Goal: Information Seeking & Learning: Learn about a topic

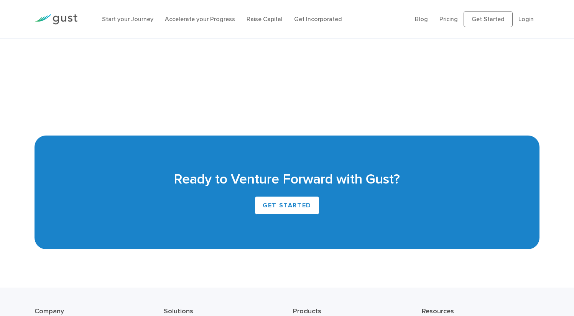
scroll to position [1693, 0]
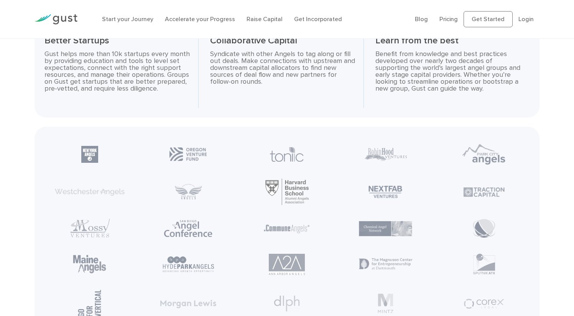
scroll to position [985, 0]
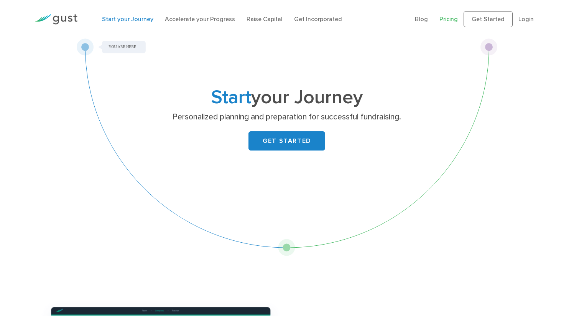
click at [446, 23] on link "Pricing" at bounding box center [449, 18] width 18 height 7
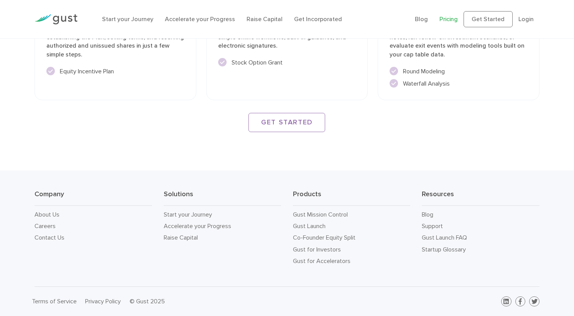
scroll to position [1378, 0]
click at [323, 246] on link "Gust for Investors" at bounding box center [317, 249] width 48 height 7
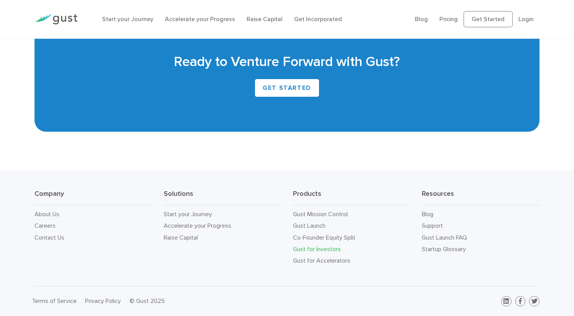
scroll to position [1906, 0]
click at [302, 97] on link "GET STARTED" at bounding box center [287, 88] width 65 height 18
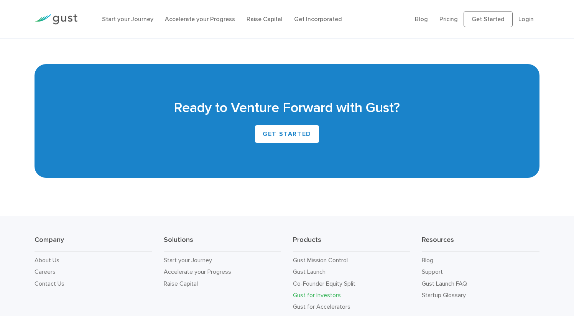
scroll to position [1719, 0]
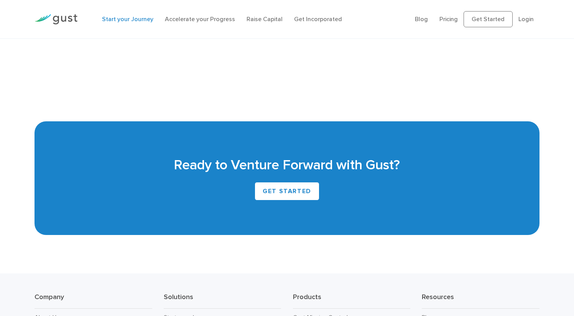
click at [123, 22] on link "Start your Journey" at bounding box center [127, 18] width 51 height 7
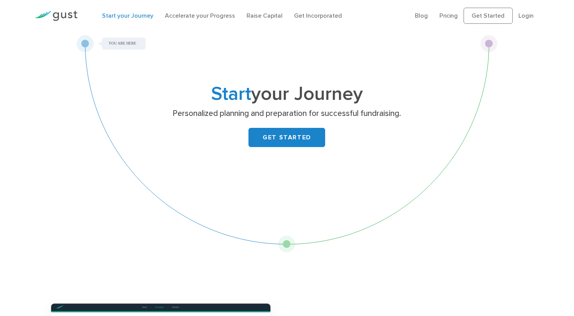
scroll to position [29, 0]
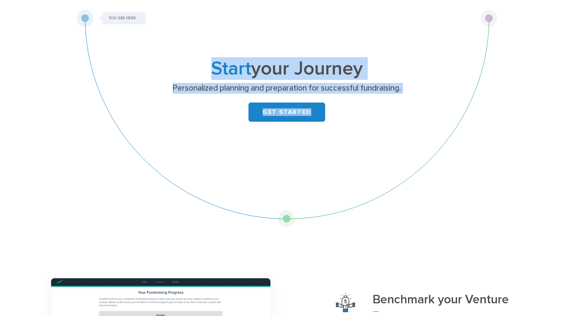
drag, startPoint x: 86, startPoint y: 25, endPoint x: 240, endPoint y: 179, distance: 217.6
click at [176, 162] on div "Start your Journey Personalized planning and preparation for successful fundrai…" at bounding box center [286, 119] width 421 height 218
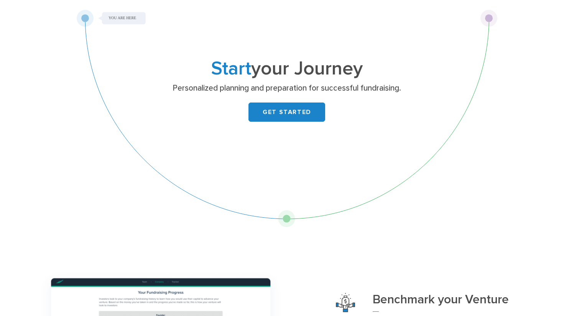
click at [286, 220] on div "Start your Journey Personalized planning and preparation for successful fundrai…" at bounding box center [286, 119] width 421 height 218
click at [289, 226] on div "Start your Journey Personalized planning and preparation for successful fundrai…" at bounding box center [286, 119] width 421 height 218
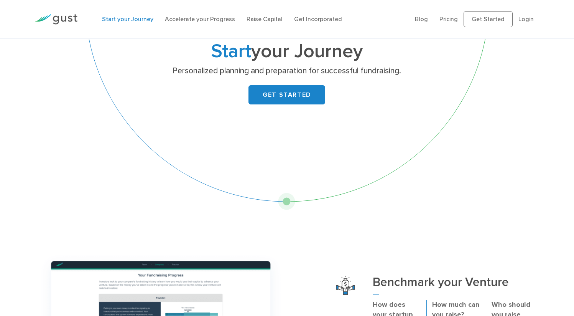
scroll to position [0, 0]
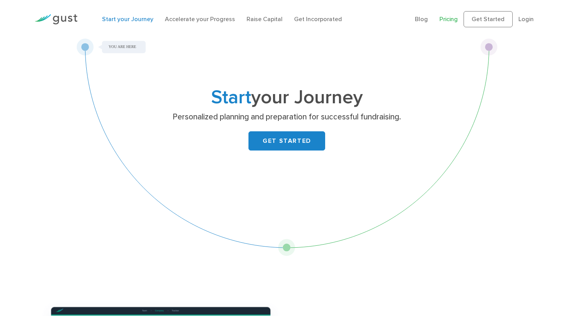
click at [446, 23] on link "Pricing" at bounding box center [449, 18] width 18 height 7
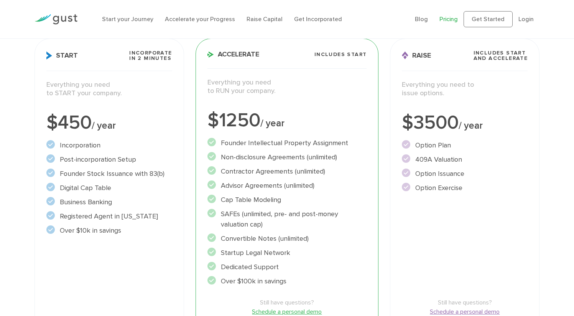
scroll to position [116, 0]
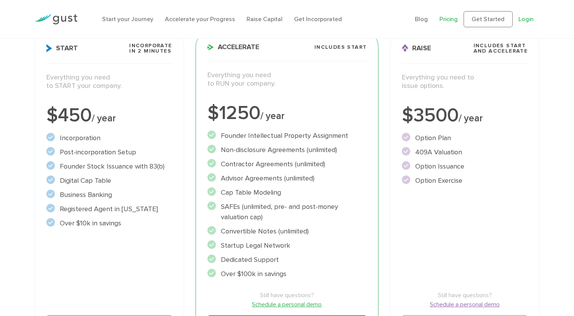
click at [521, 23] on link "Login" at bounding box center [526, 18] width 15 height 7
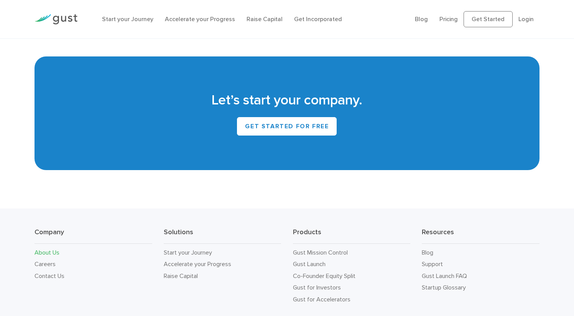
scroll to position [768, 0]
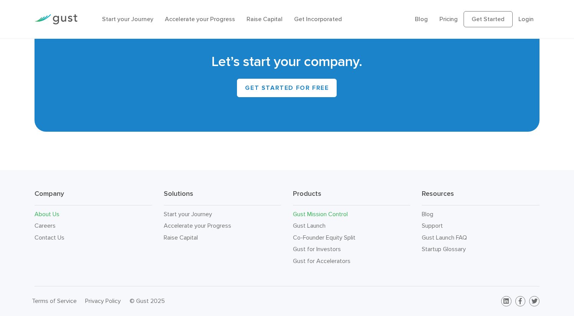
click at [330, 210] on link "Gust Mission Control" at bounding box center [320, 213] width 55 height 7
click at [522, 23] on link "Login" at bounding box center [526, 18] width 15 height 7
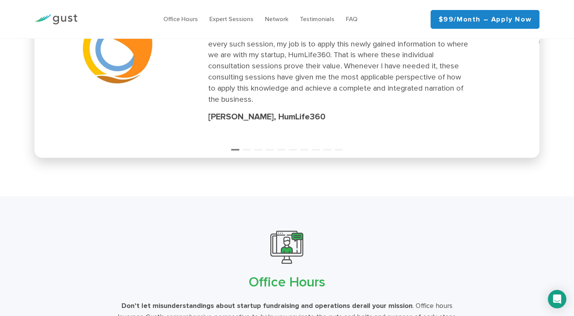
scroll to position [1143, 0]
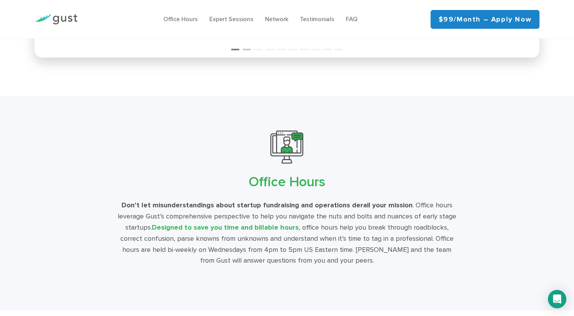
click at [244, 50] on button "2" at bounding box center [247, 46] width 8 height 8
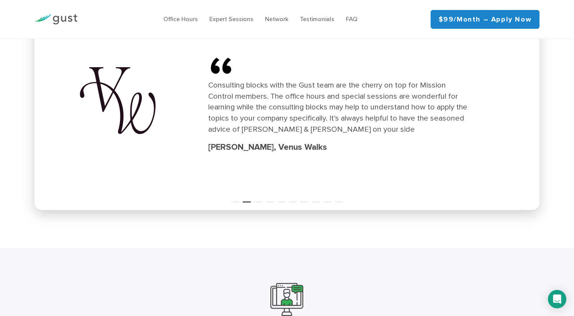
scroll to position [1072, 0]
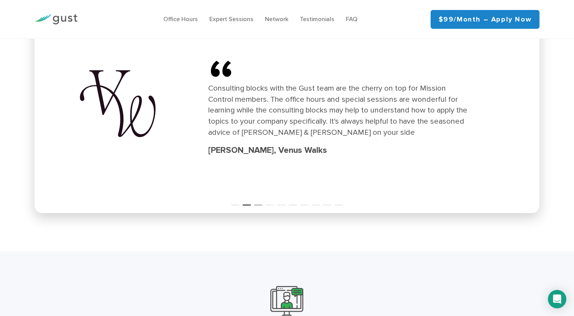
click at [260, 205] on button "3" at bounding box center [258, 202] width 8 height 8
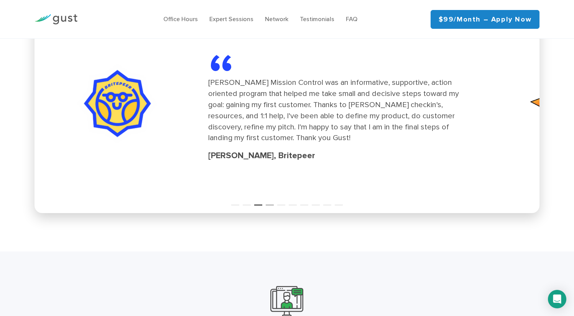
click at [271, 205] on button "4" at bounding box center [270, 202] width 8 height 8
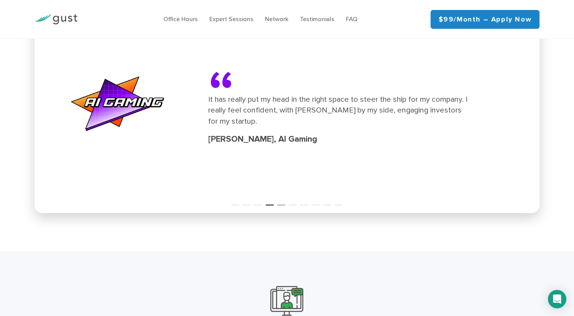
click at [280, 205] on button "5" at bounding box center [281, 202] width 8 height 8
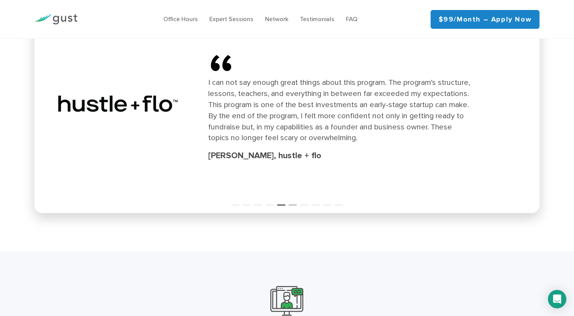
click at [296, 205] on button "6" at bounding box center [293, 202] width 8 height 8
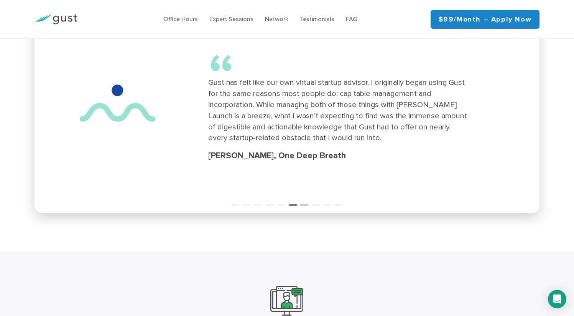
click at [305, 205] on button "7" at bounding box center [304, 202] width 8 height 8
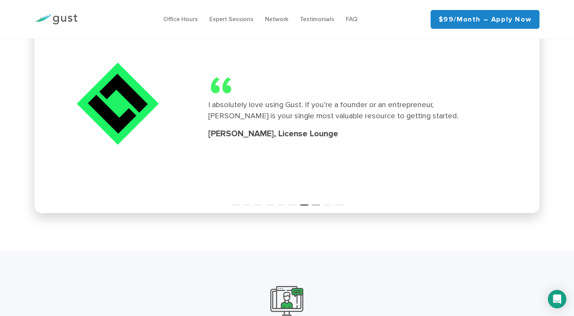
click at [313, 205] on button "8" at bounding box center [316, 202] width 8 height 8
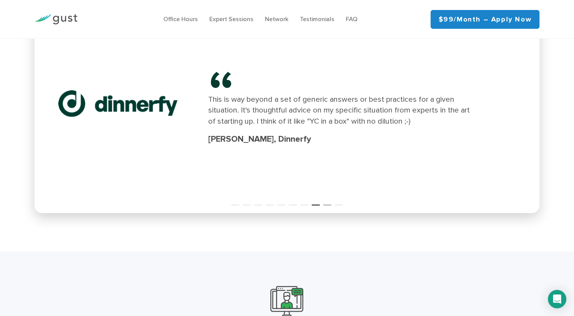
click at [325, 205] on button "9" at bounding box center [327, 202] width 8 height 8
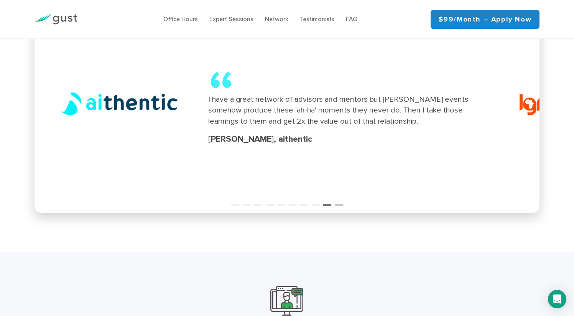
click at [339, 205] on button "10" at bounding box center [339, 202] width 8 height 8
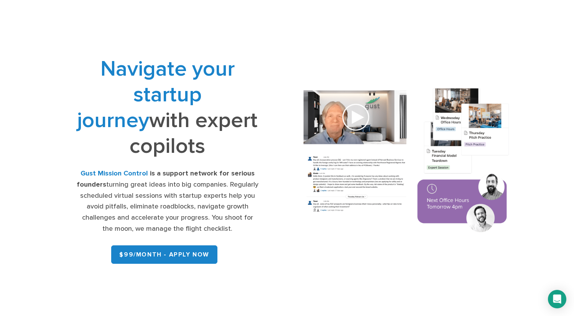
scroll to position [0, 0]
